Goal: Information Seeking & Learning: Check status

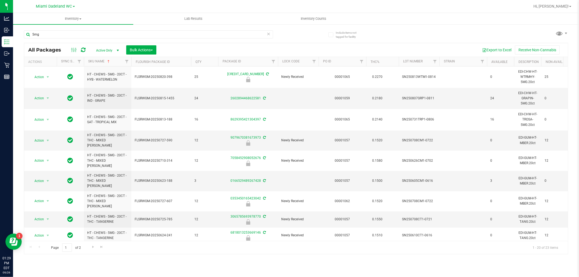
type input "5mg"
drag, startPoint x: 140, startPoint y: 159, endPoint x: 159, endPoint y: 31, distance: 129.1
drag, startPoint x: 159, startPoint y: 31, endPoint x: 53, endPoint y: 33, distance: 105.3
click at [53, 33] on input "5mg" at bounding box center [148, 34] width 249 height 8
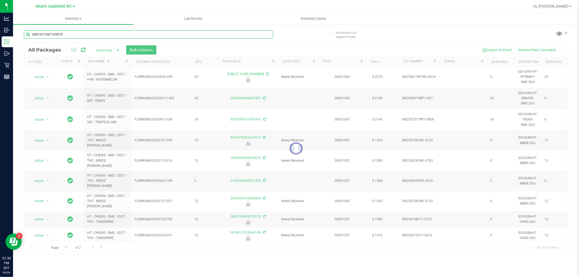
type input "6001671267165970"
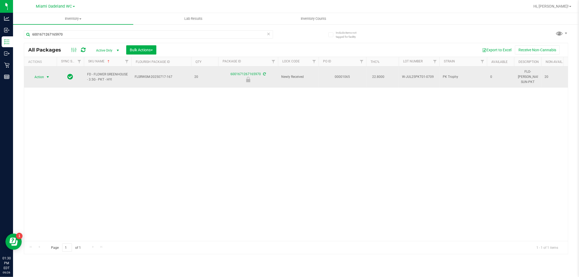
click at [44, 74] on span "select" at bounding box center [47, 77] width 7 height 8
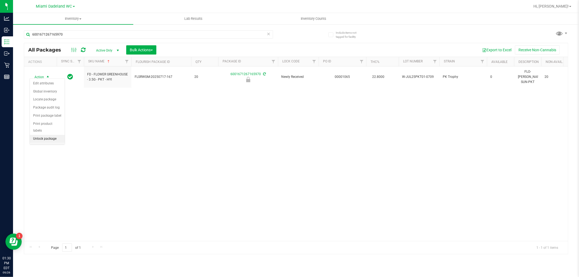
click at [55, 135] on li "Unlock package" at bounding box center [47, 139] width 35 height 8
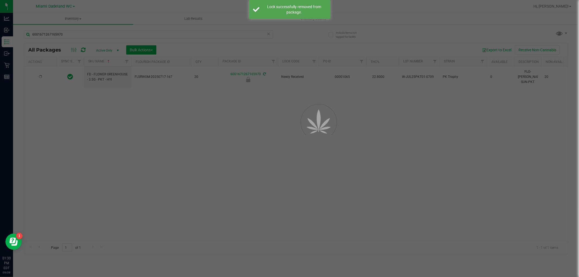
click at [125, 30] on div at bounding box center [289, 138] width 579 height 277
click at [125, 30] on input "6001671267165970" at bounding box center [148, 34] width 249 height 8
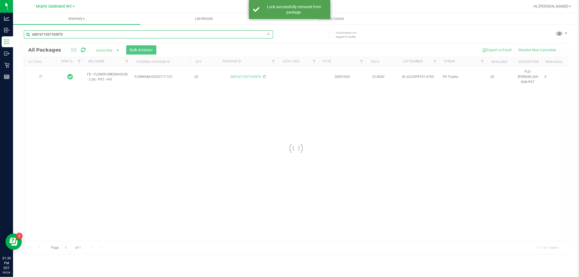
click at [125, 30] on input "6001671267165970" at bounding box center [148, 34] width 249 height 8
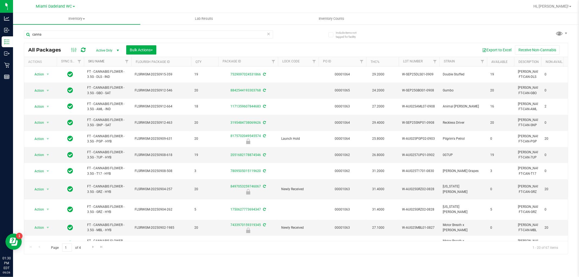
click at [98, 62] on link "SKU Name" at bounding box center [96, 61] width 16 height 4
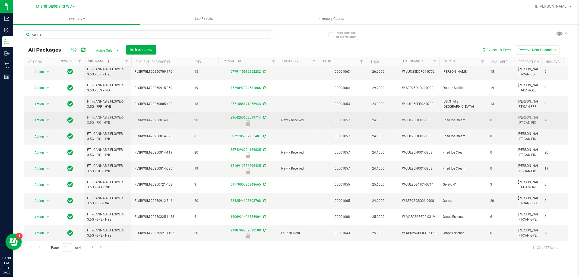
scroll to position [156, 0]
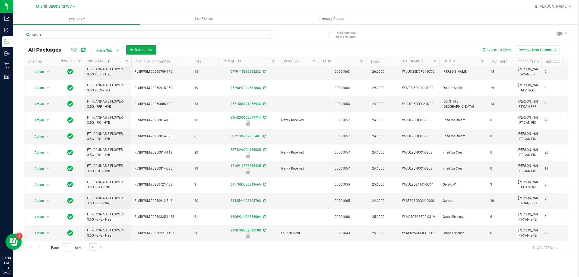
click at [90, 246] on link "Go to the next page" at bounding box center [93, 246] width 8 height 7
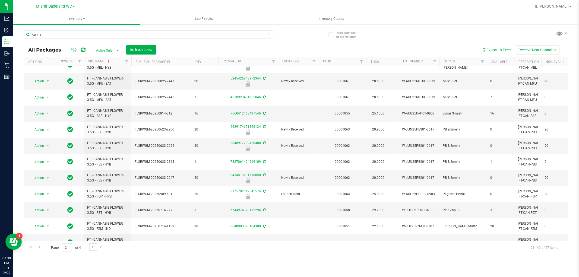
scroll to position [152, 0]
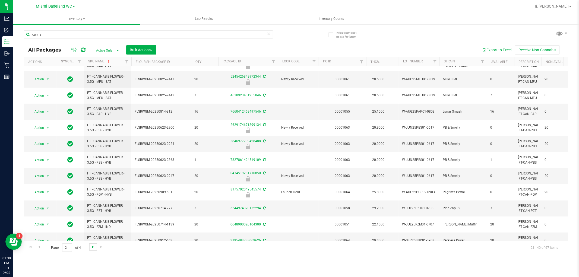
click at [92, 246] on span "Go to the next page" at bounding box center [93, 247] width 4 height 4
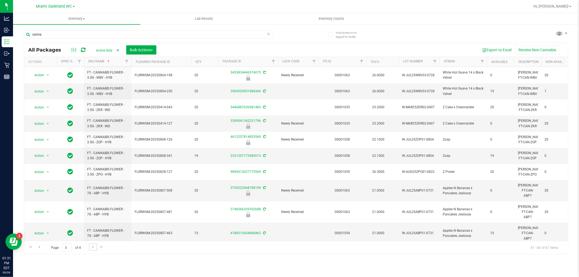
scroll to position [165, 0]
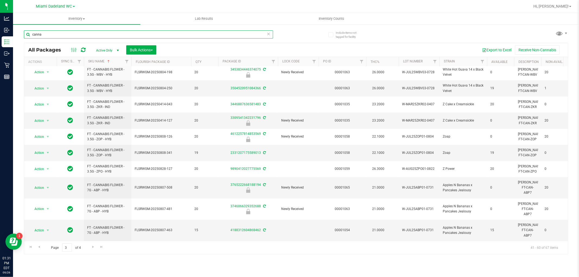
click at [186, 32] on input "canna" at bounding box center [148, 34] width 249 height 8
type input "jelly"
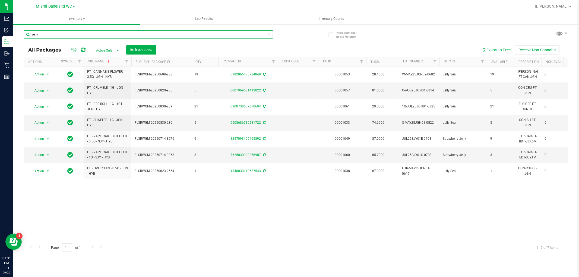
click at [193, 31] on input "jelly" at bounding box center [148, 34] width 249 height 8
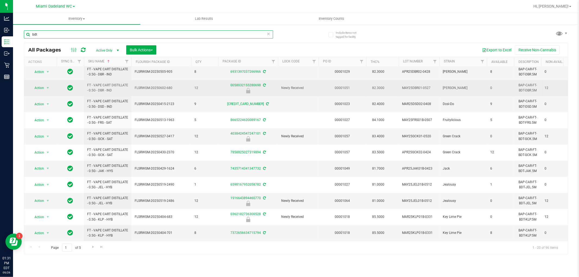
scroll to position [151, 0]
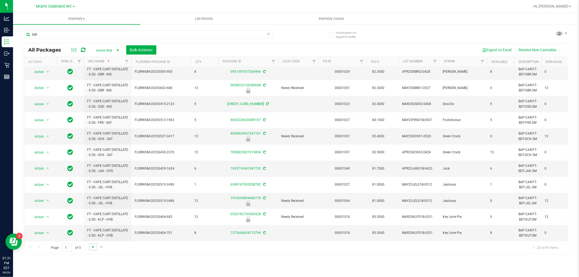
click at [91, 248] on span "Go to the next page" at bounding box center [93, 247] width 4 height 4
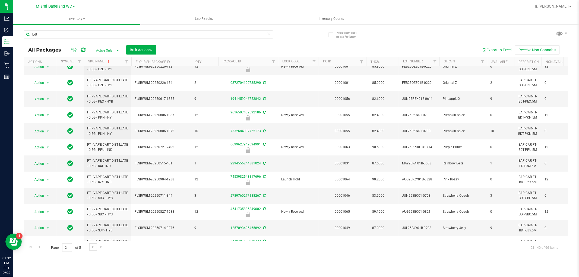
scroll to position [152, 0]
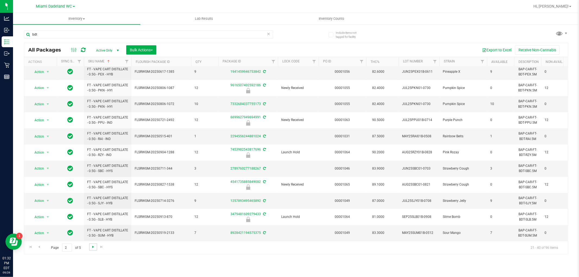
click at [91, 247] on span "Go to the next page" at bounding box center [93, 247] width 4 height 4
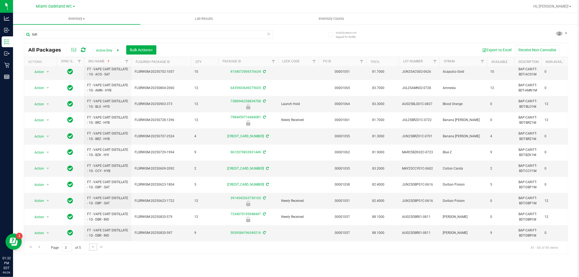
scroll to position [163, 0]
click at [93, 246] on span "Go to the next page" at bounding box center [93, 247] width 4 height 4
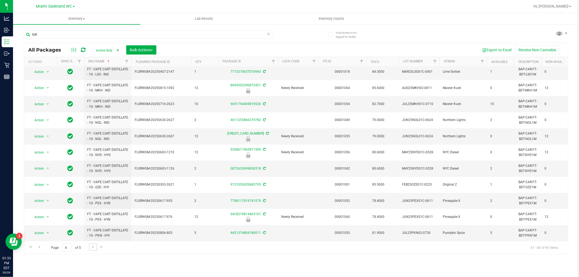
scroll to position [152, 0]
click at [92, 248] on span "Go to the next page" at bounding box center [93, 247] width 4 height 4
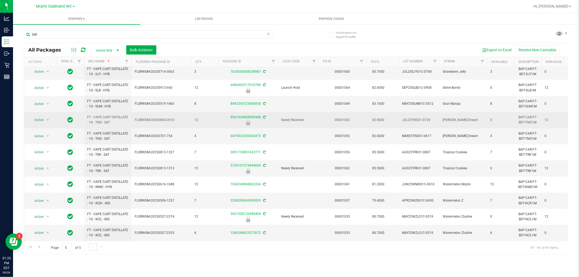
scroll to position [88, 0]
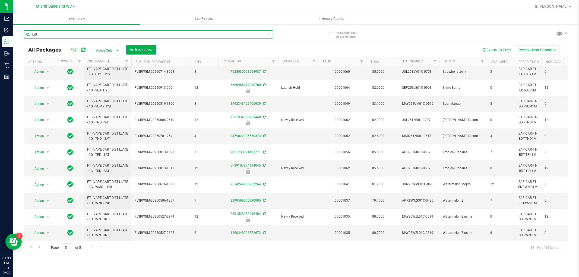
click at [153, 34] on input "bdt" at bounding box center [148, 34] width 249 height 8
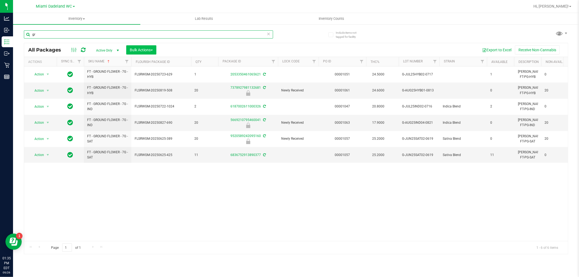
type input "g"
